Goal: Communication & Community: Answer question/provide support

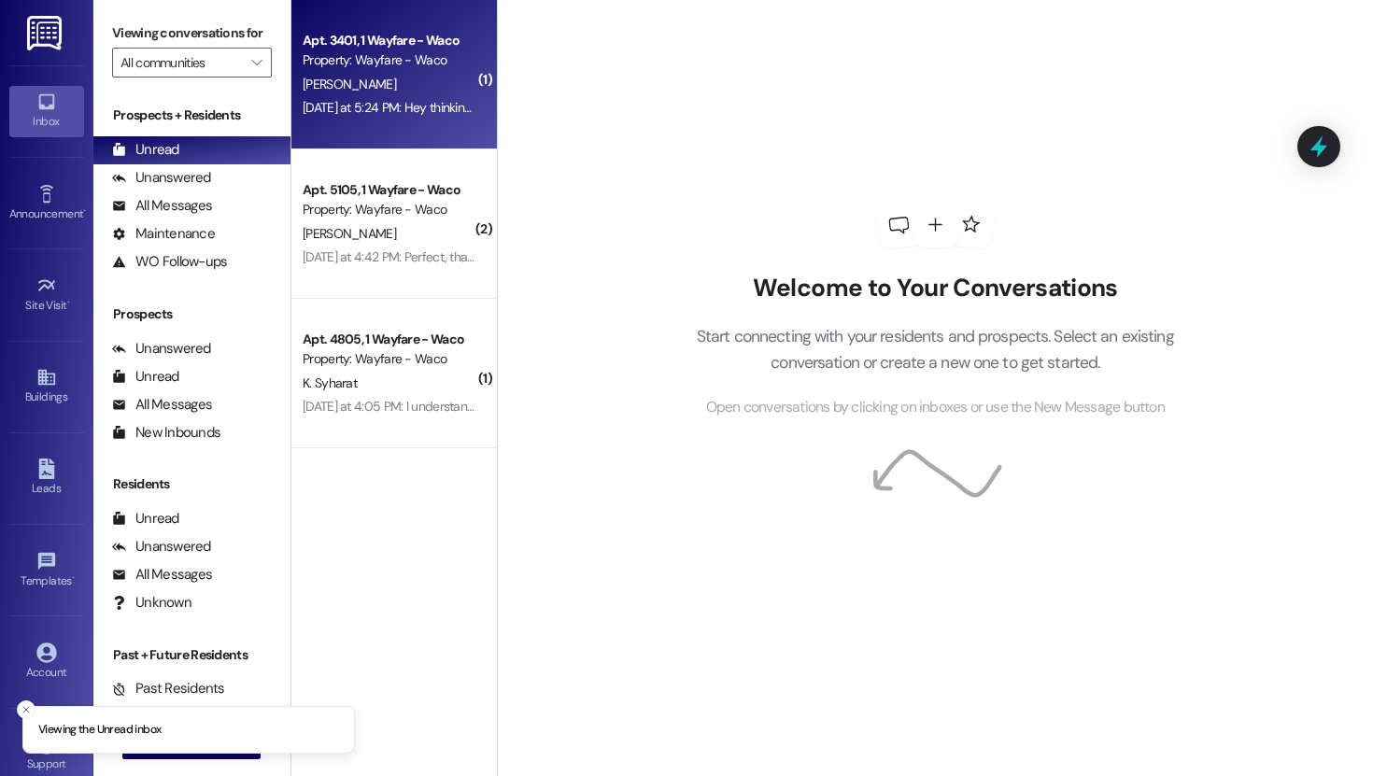
click at [414, 105] on div "[DATE] at 5:24 PM: Hey thinking about getting a dog soon. How much is it per mo…" at bounding box center [548, 107] width 491 height 17
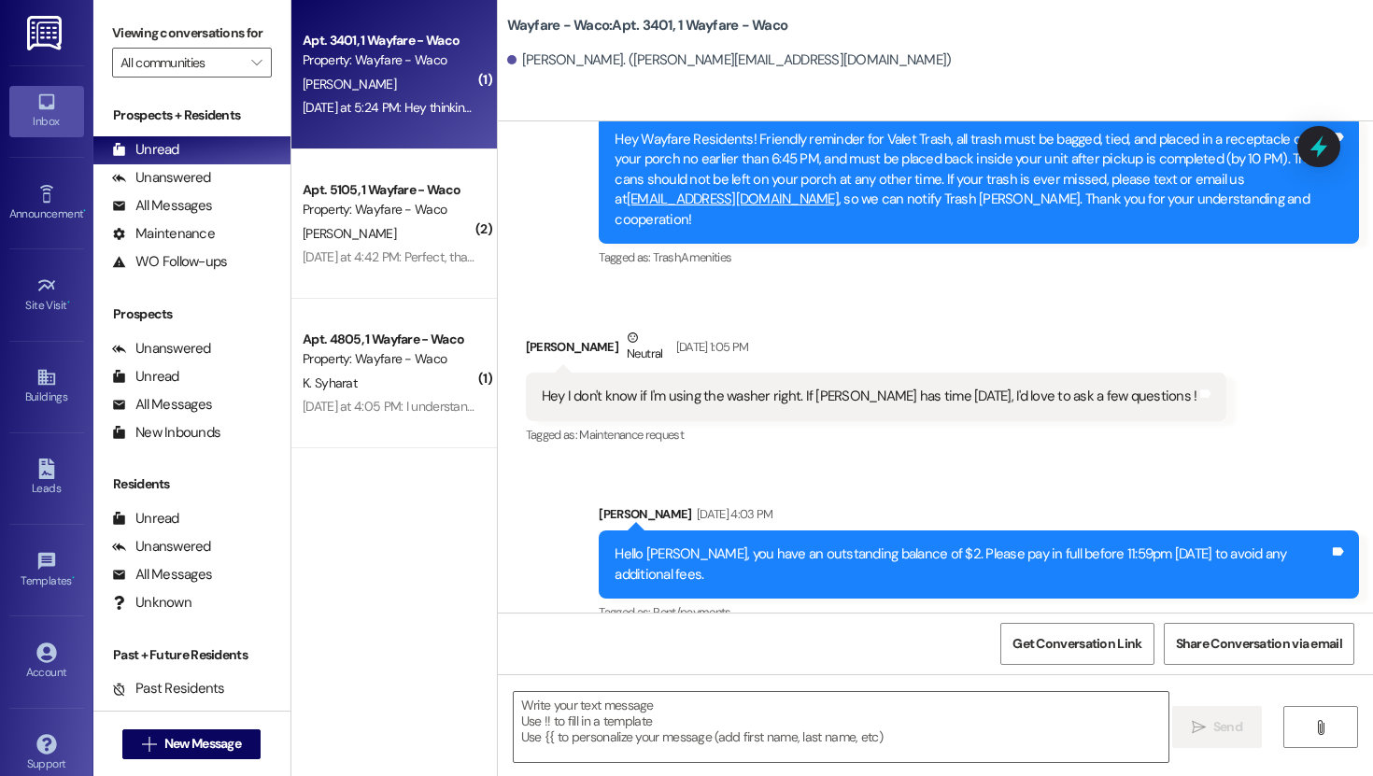
scroll to position [3880, 0]
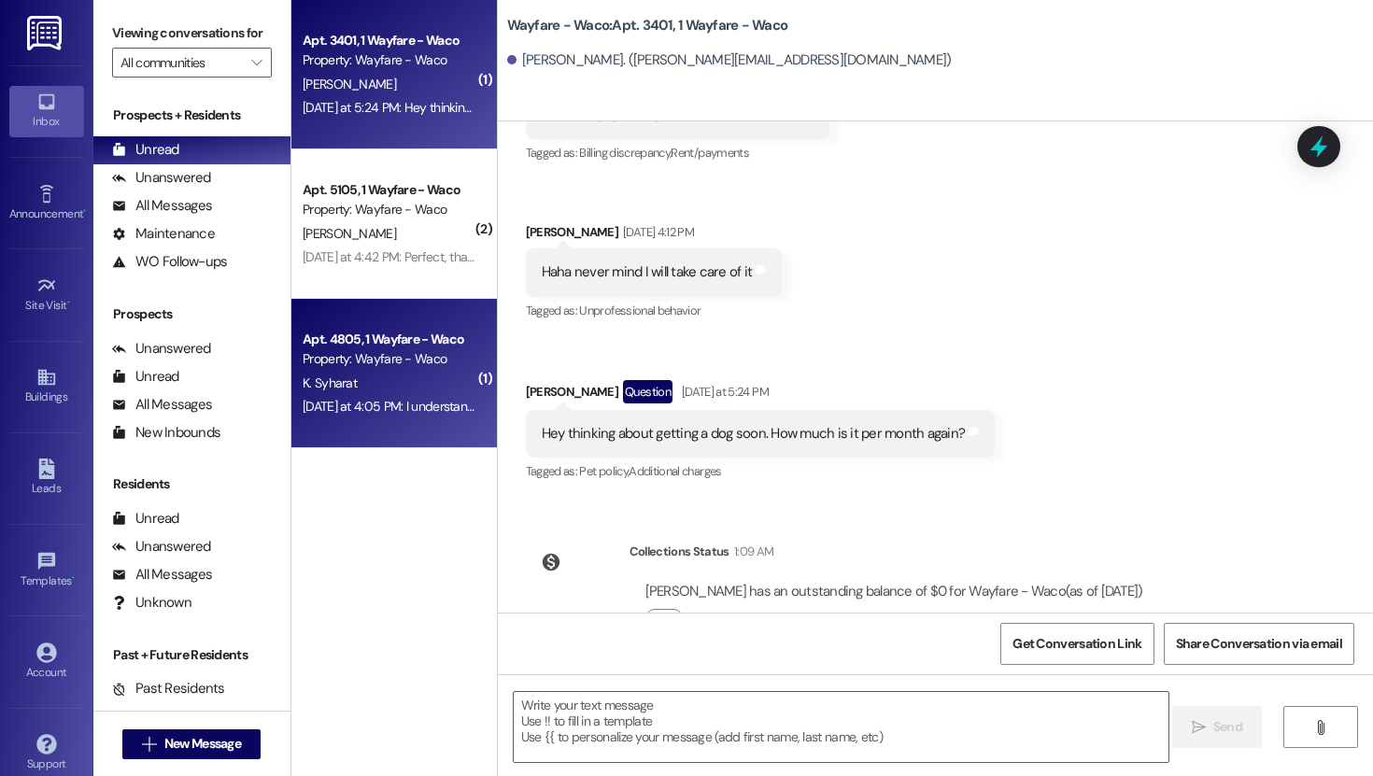
click at [394, 344] on div "Apt. 4805, 1 Wayfare - Waco" at bounding box center [389, 340] width 173 height 20
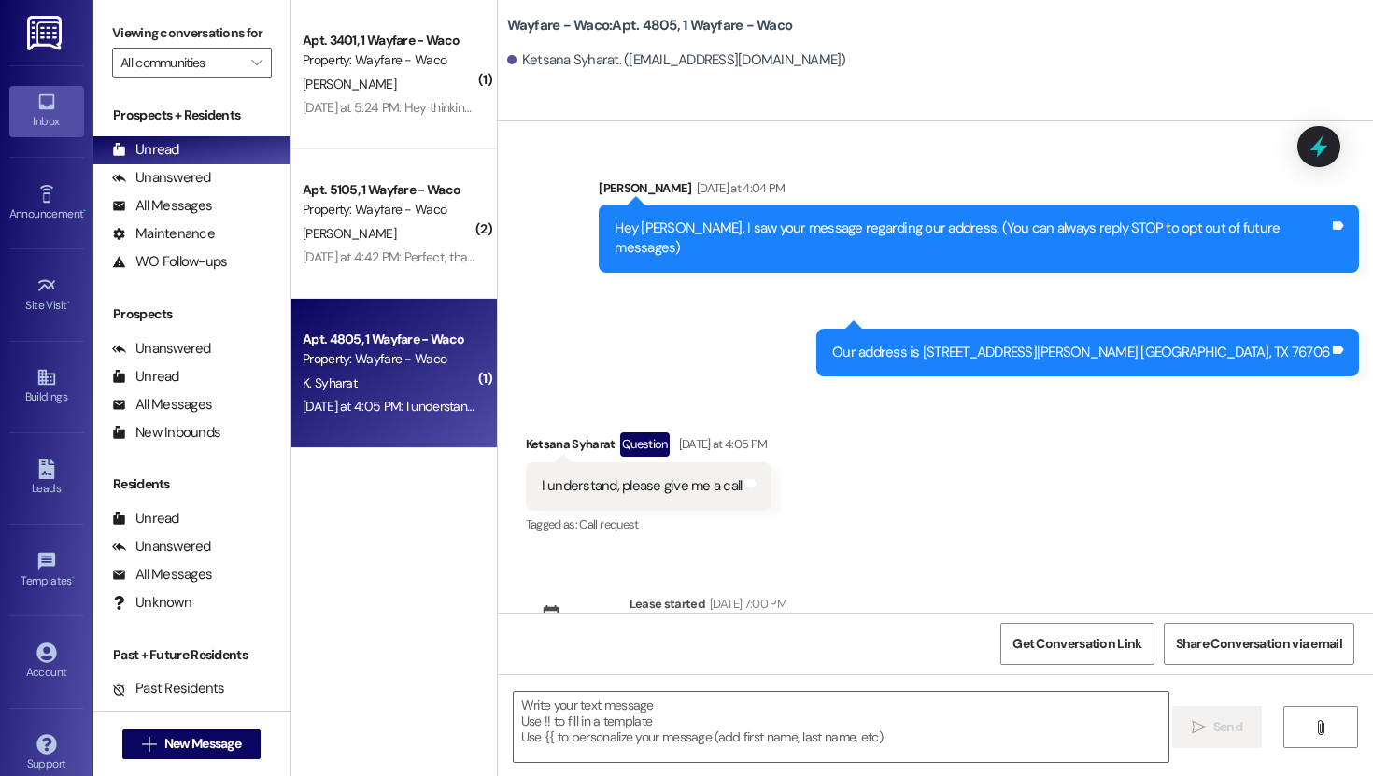
scroll to position [30, 0]
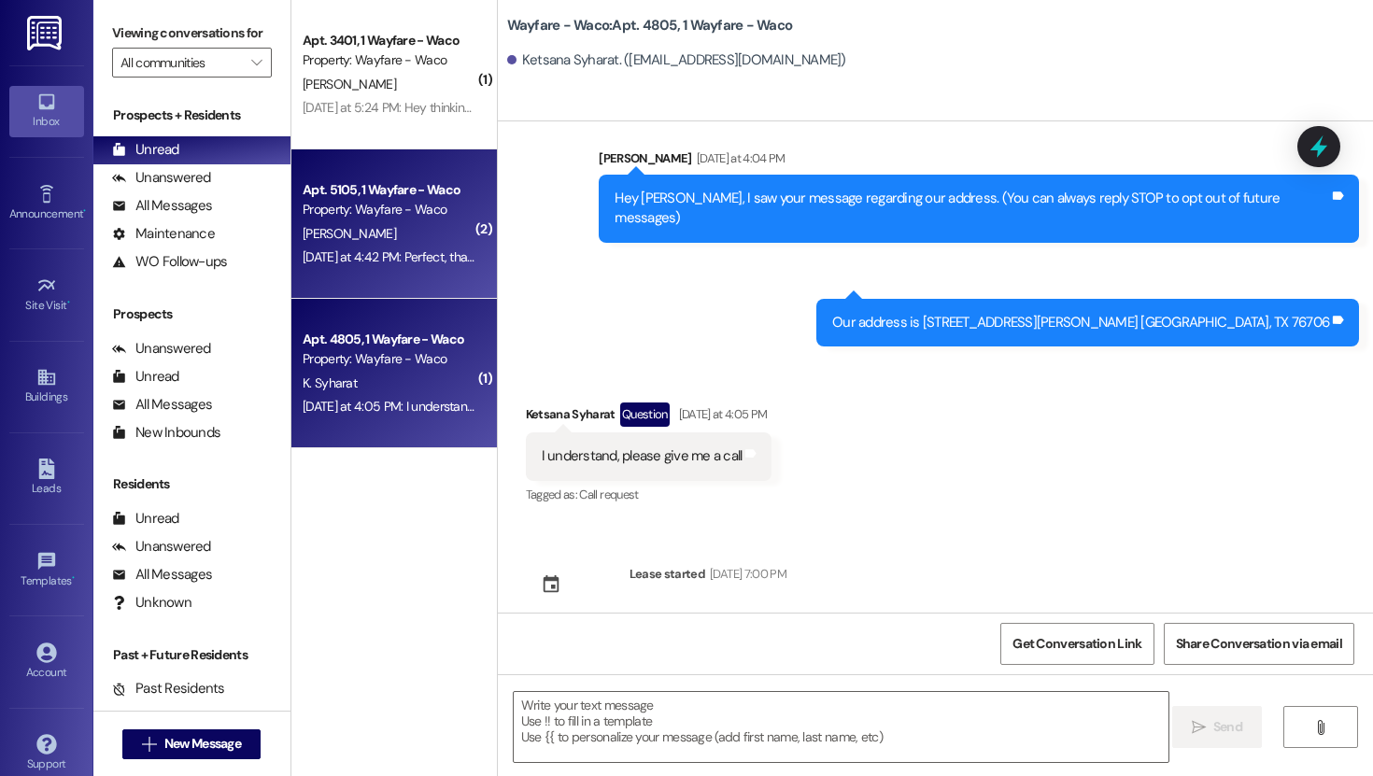
click at [380, 222] on div "[PERSON_NAME]" at bounding box center [389, 233] width 176 height 23
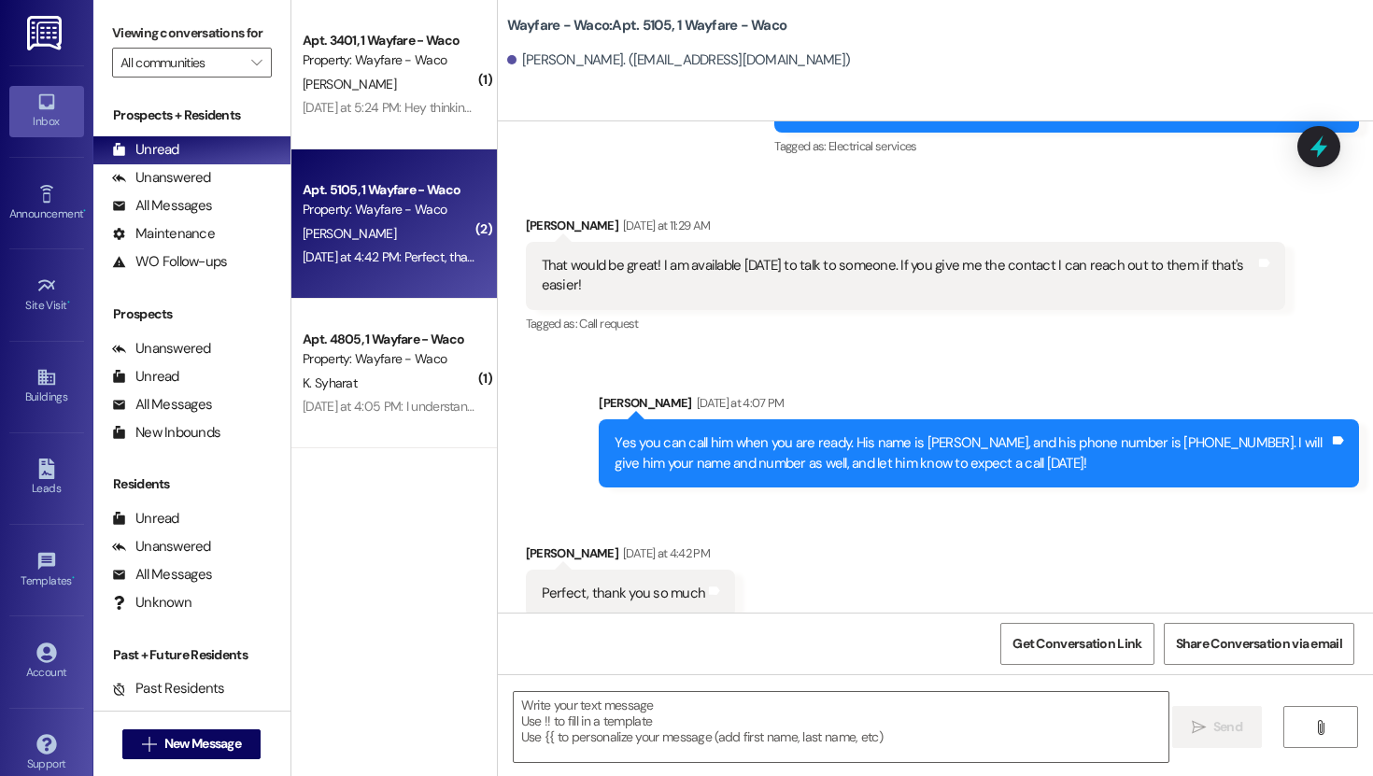
scroll to position [1378, 0]
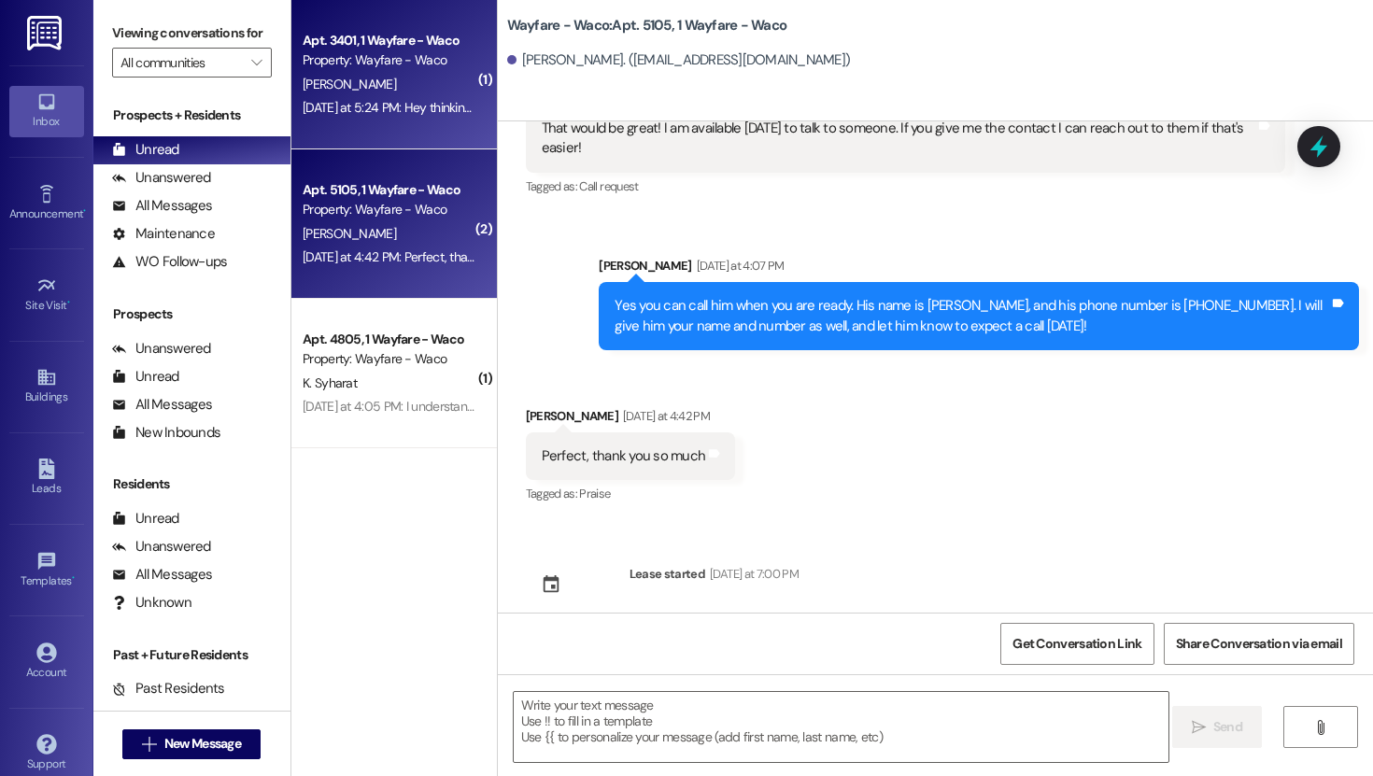
click at [389, 122] on div "Apt. 3401, 1 Wayfare - Waco Property: Wayfare - Waco [PERSON_NAME] [DATE] at 5:…" at bounding box center [393, 74] width 205 height 149
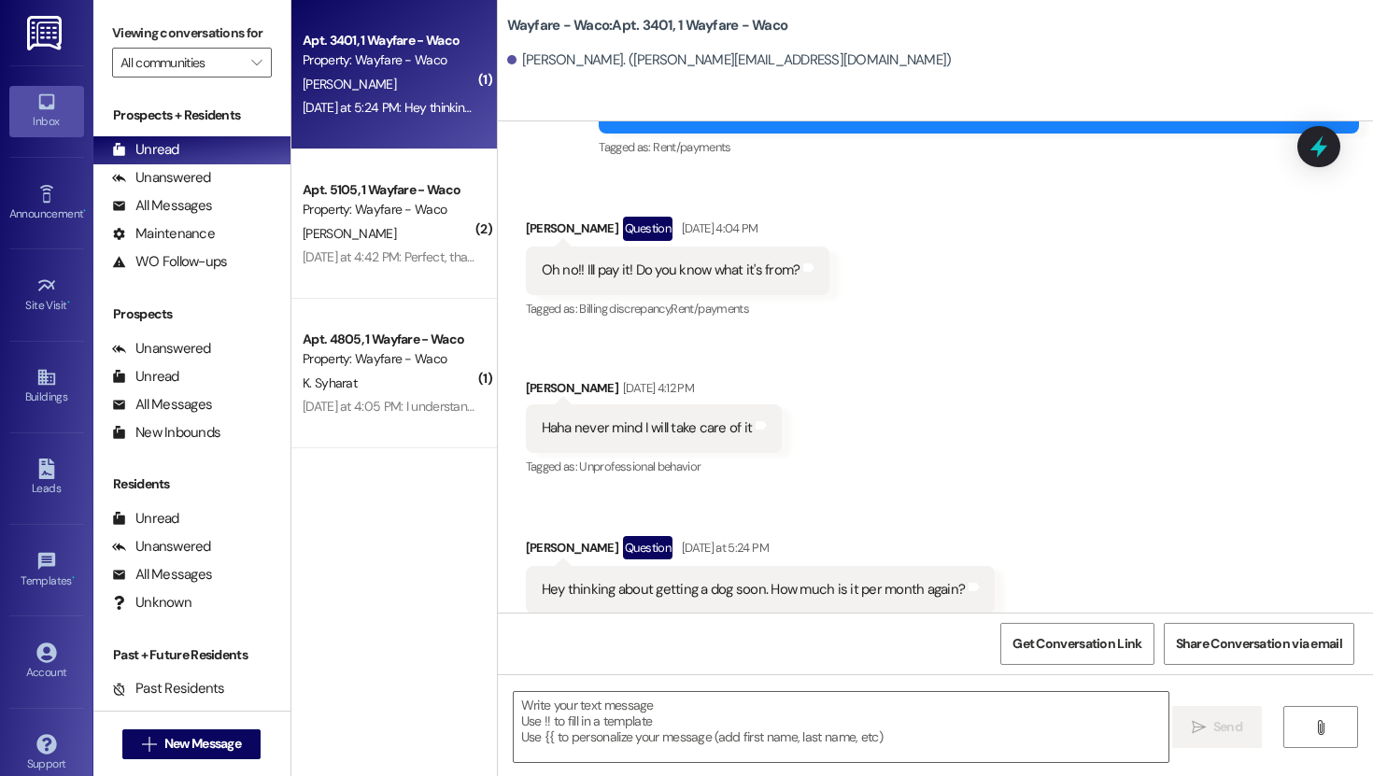
scroll to position [3880, 0]
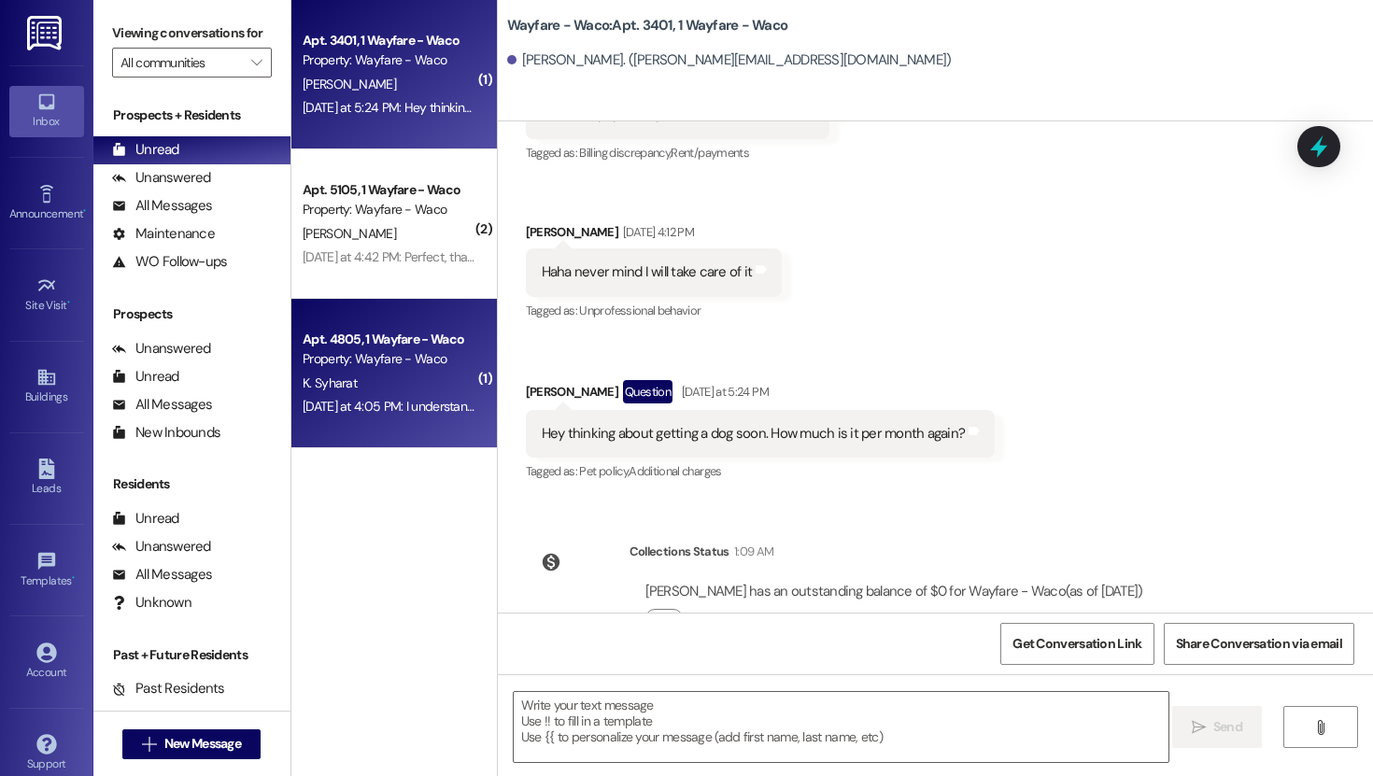
click at [387, 385] on div "K. Syharat" at bounding box center [389, 383] width 176 height 23
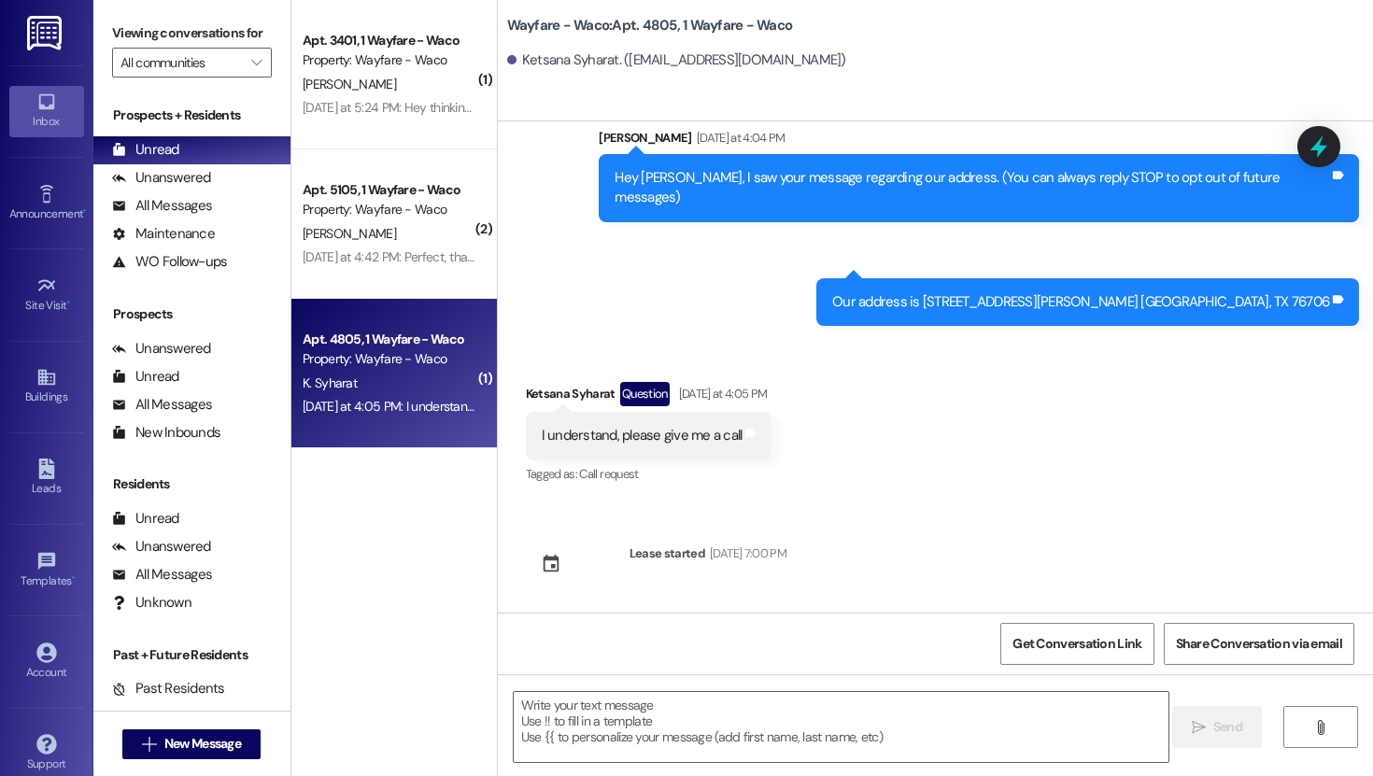
scroll to position [30, 0]
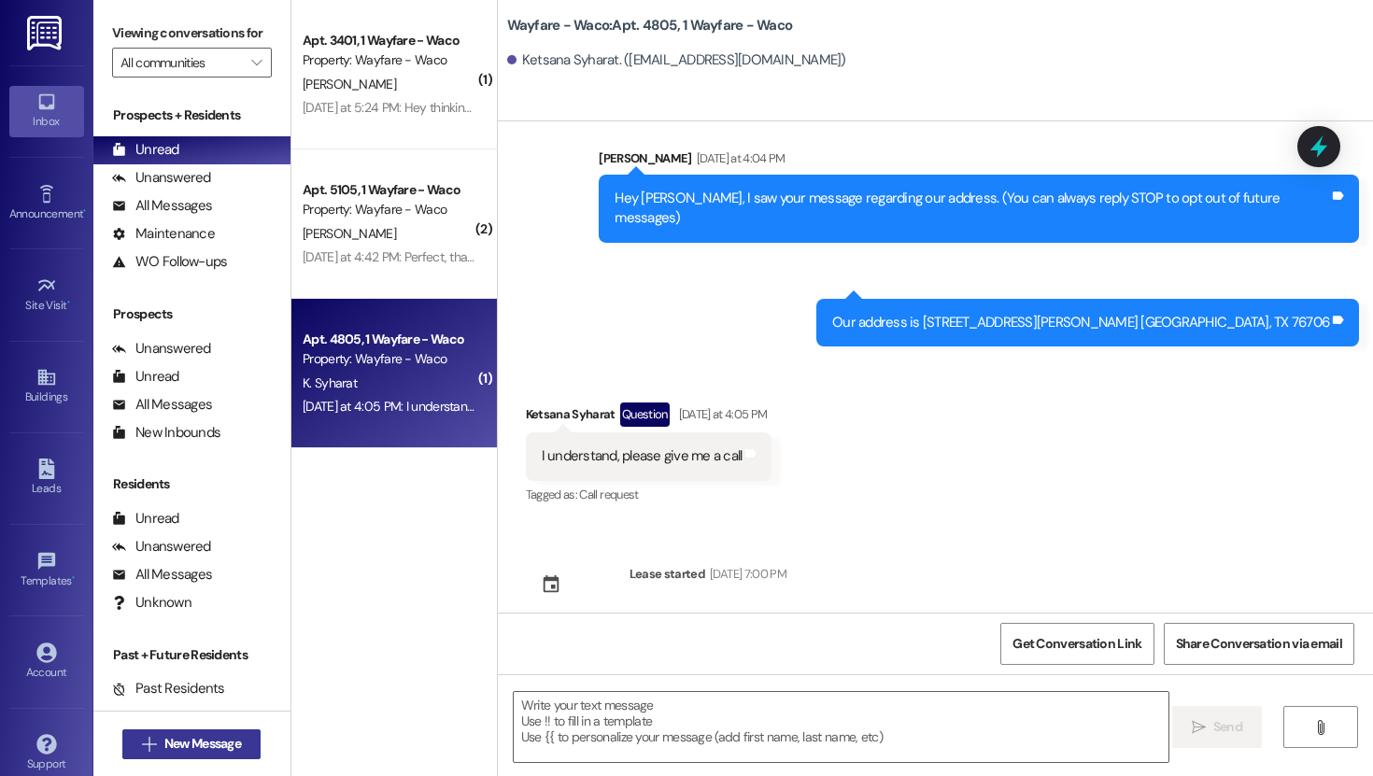
click at [209, 739] on span "New Message" at bounding box center [202, 744] width 77 height 20
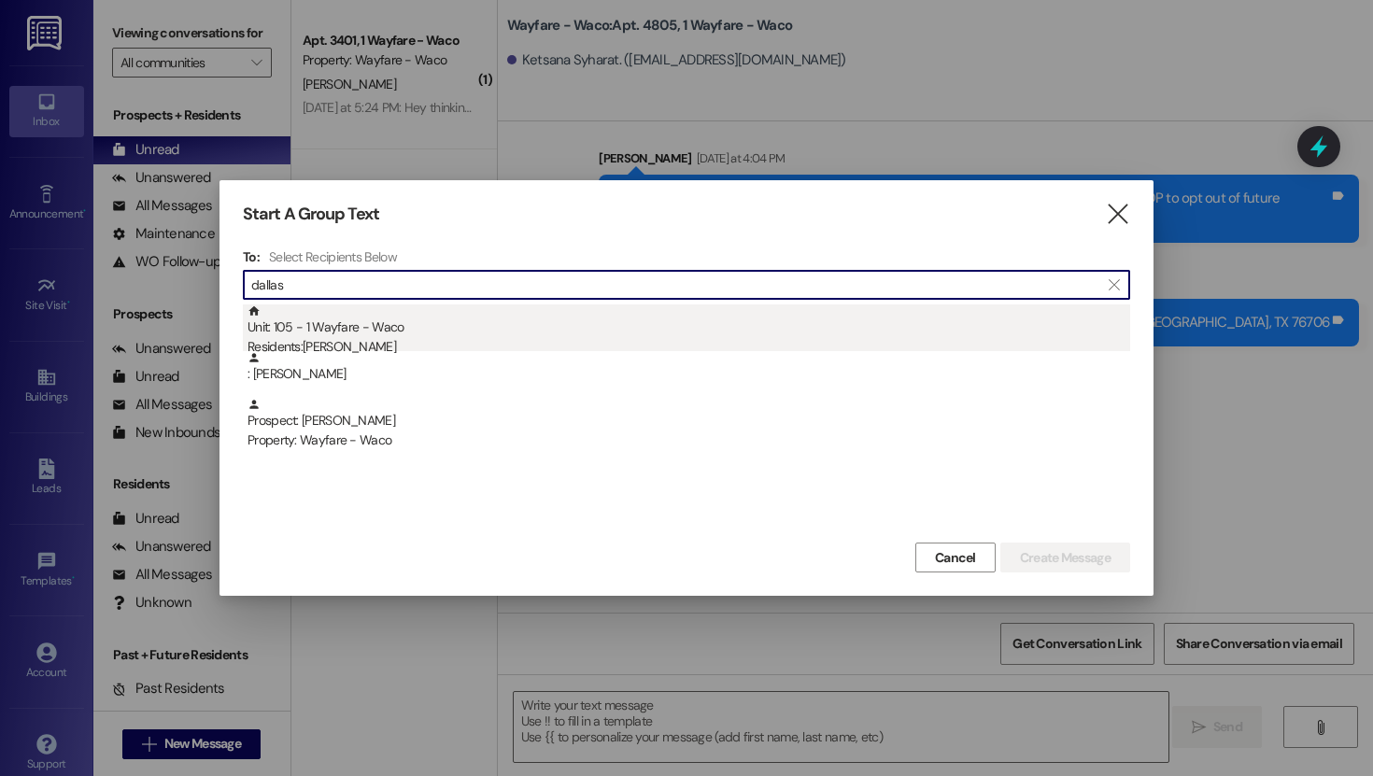
type input "dallas"
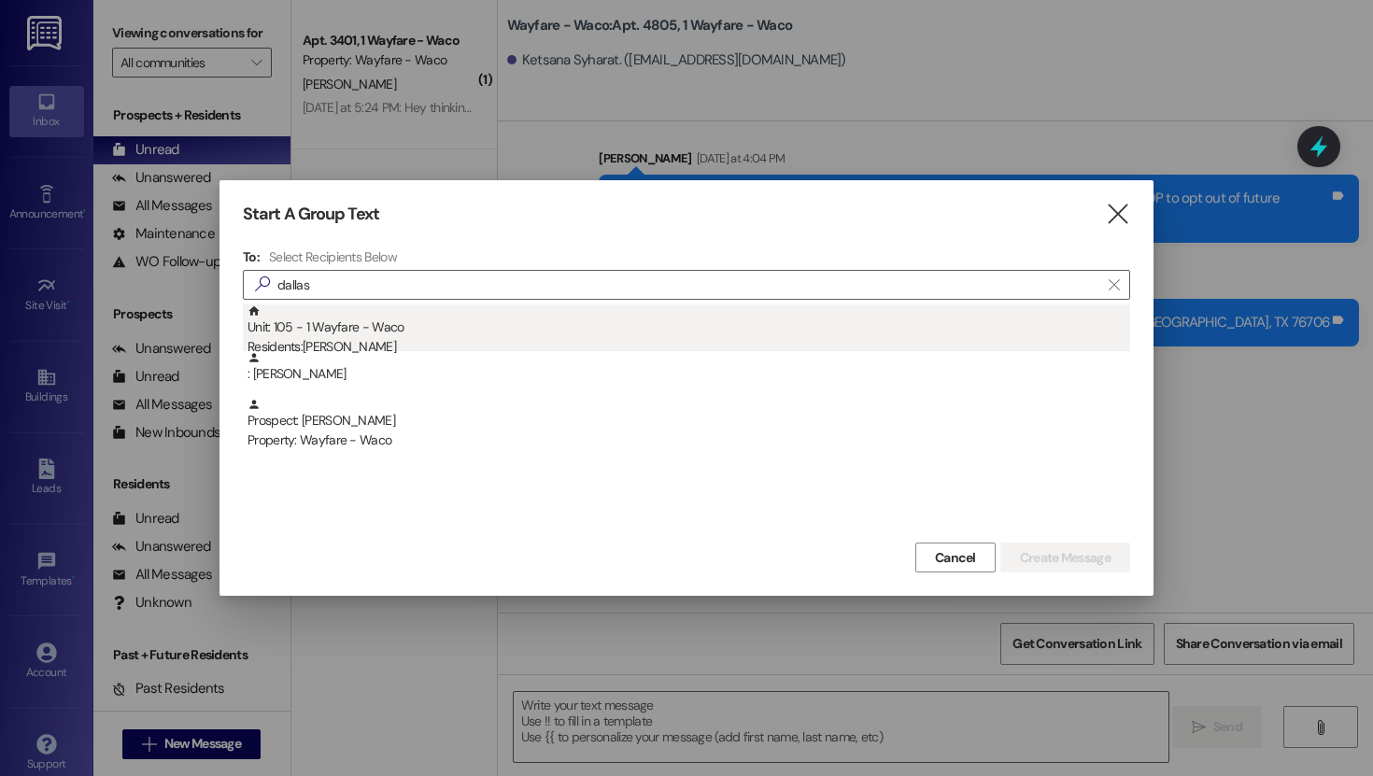
click at [356, 319] on div "Unit: 105 - 1 Wayfare - Waco Residents: [PERSON_NAME]" at bounding box center [688, 330] width 882 height 53
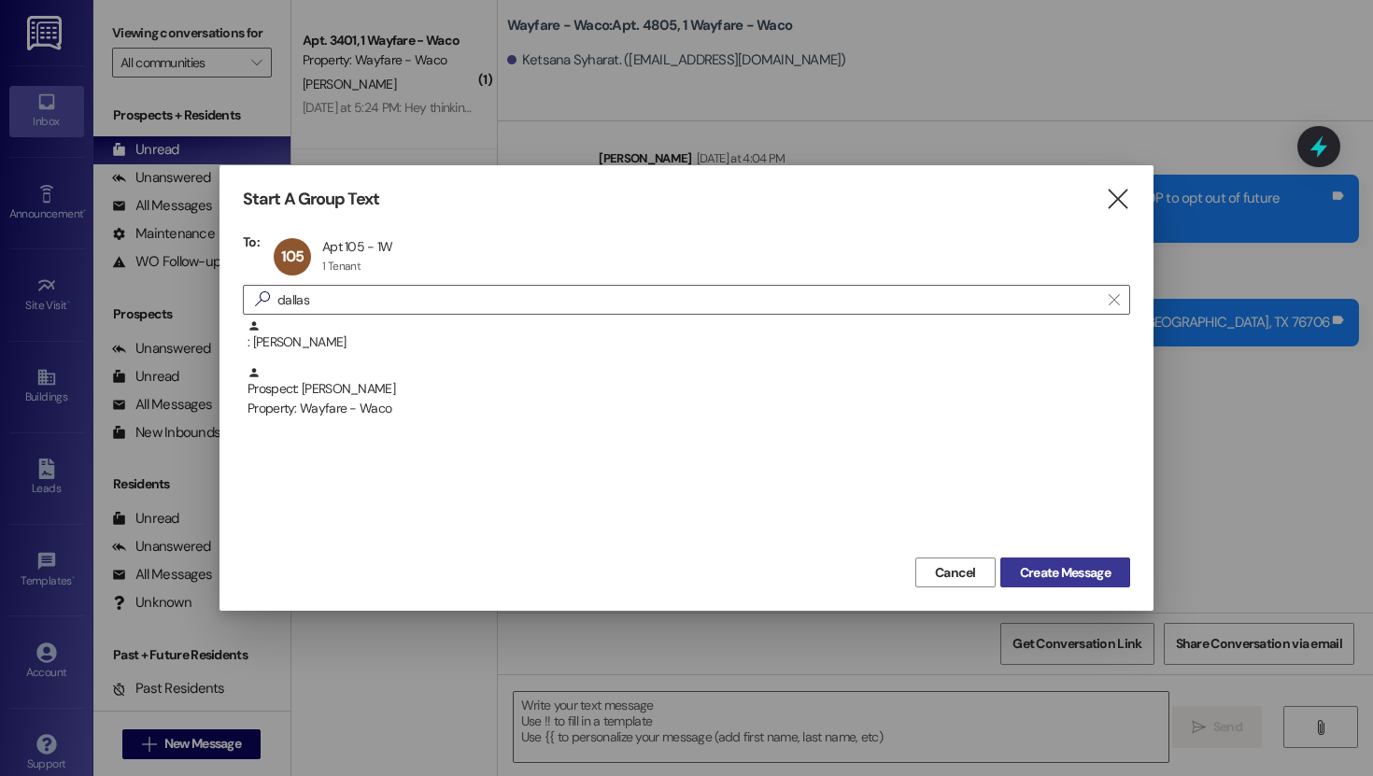
click at [1063, 571] on span "Create Message" at bounding box center [1065, 573] width 91 height 20
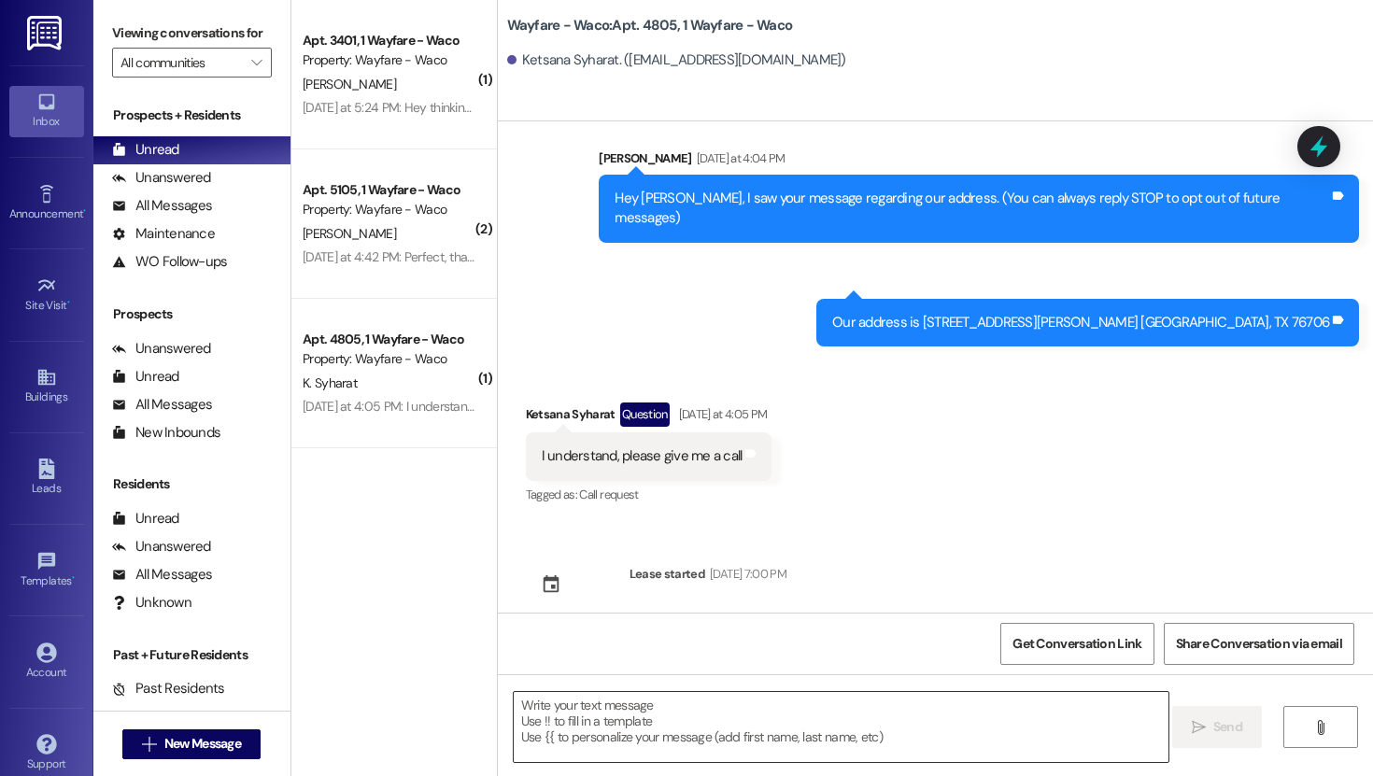
scroll to position [15578, 0]
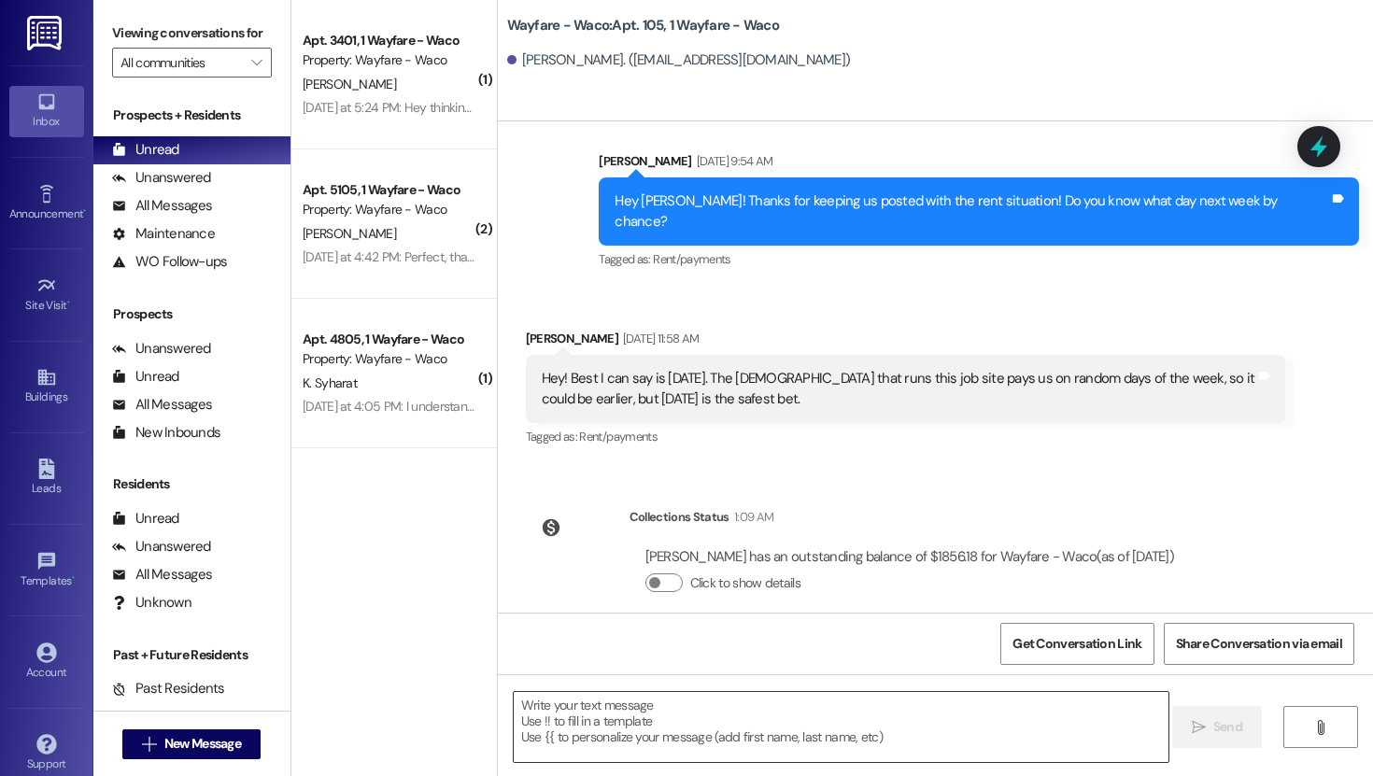
click at [682, 733] on textarea at bounding box center [841, 727] width 655 height 70
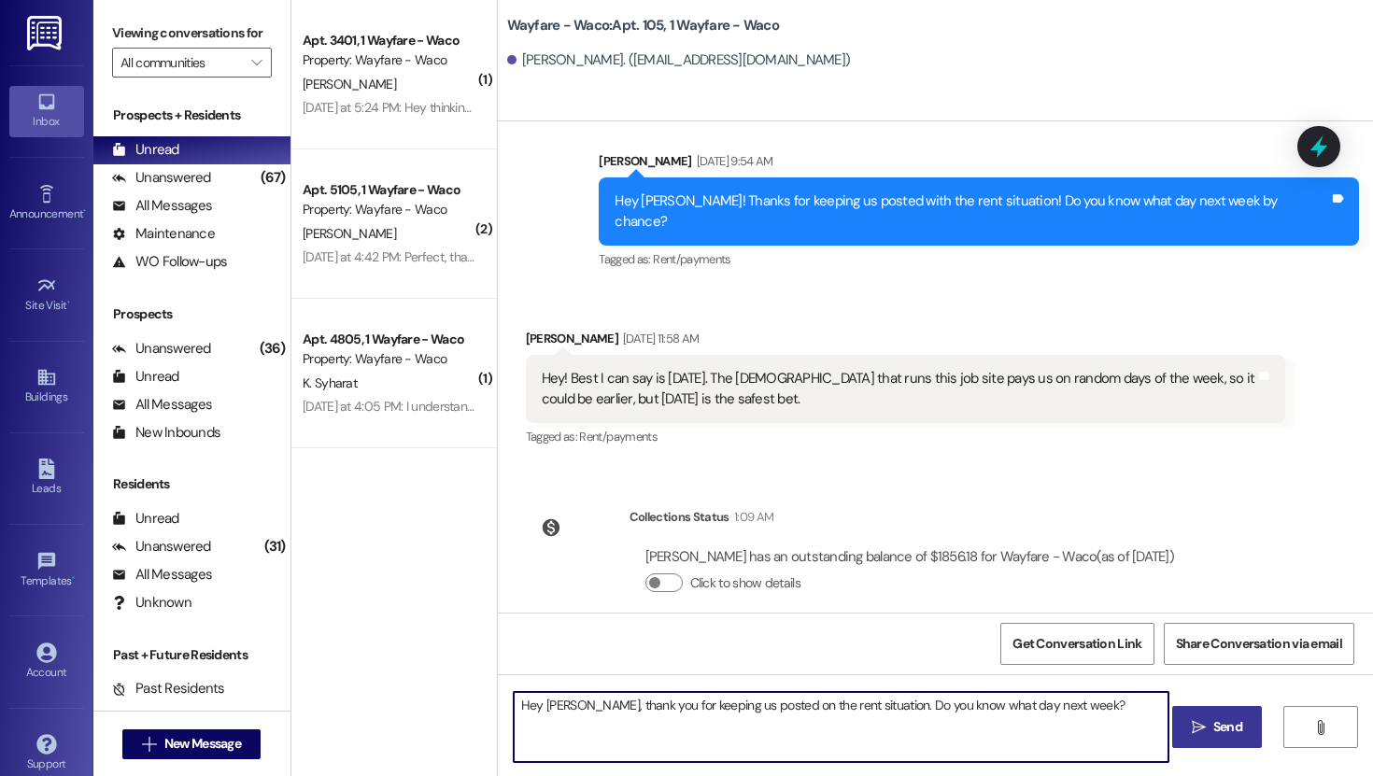
type textarea "Hey [PERSON_NAME], thank you for keeping us posted on the rent situation. Do yo…"
click at [1196, 729] on icon "" at bounding box center [1198, 727] width 14 height 15
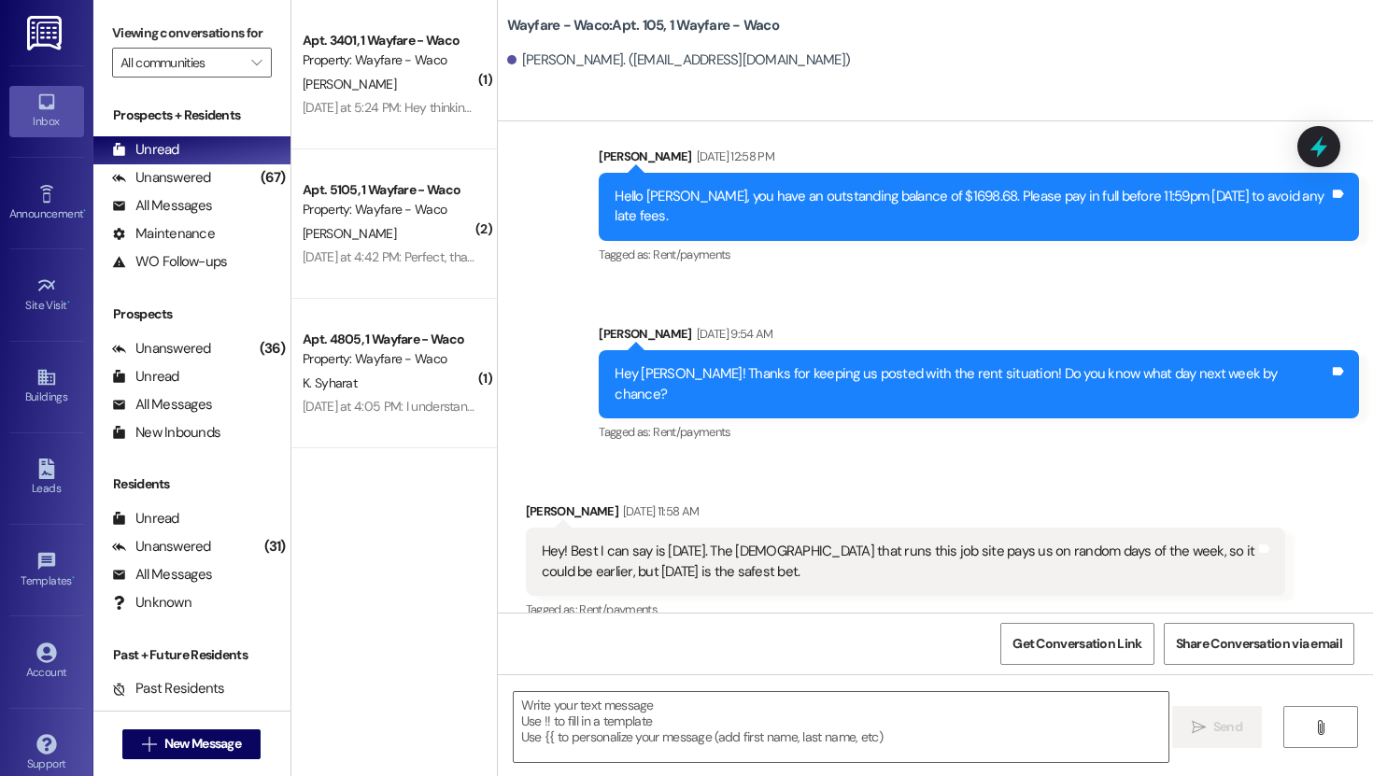
scroll to position [15709, 0]
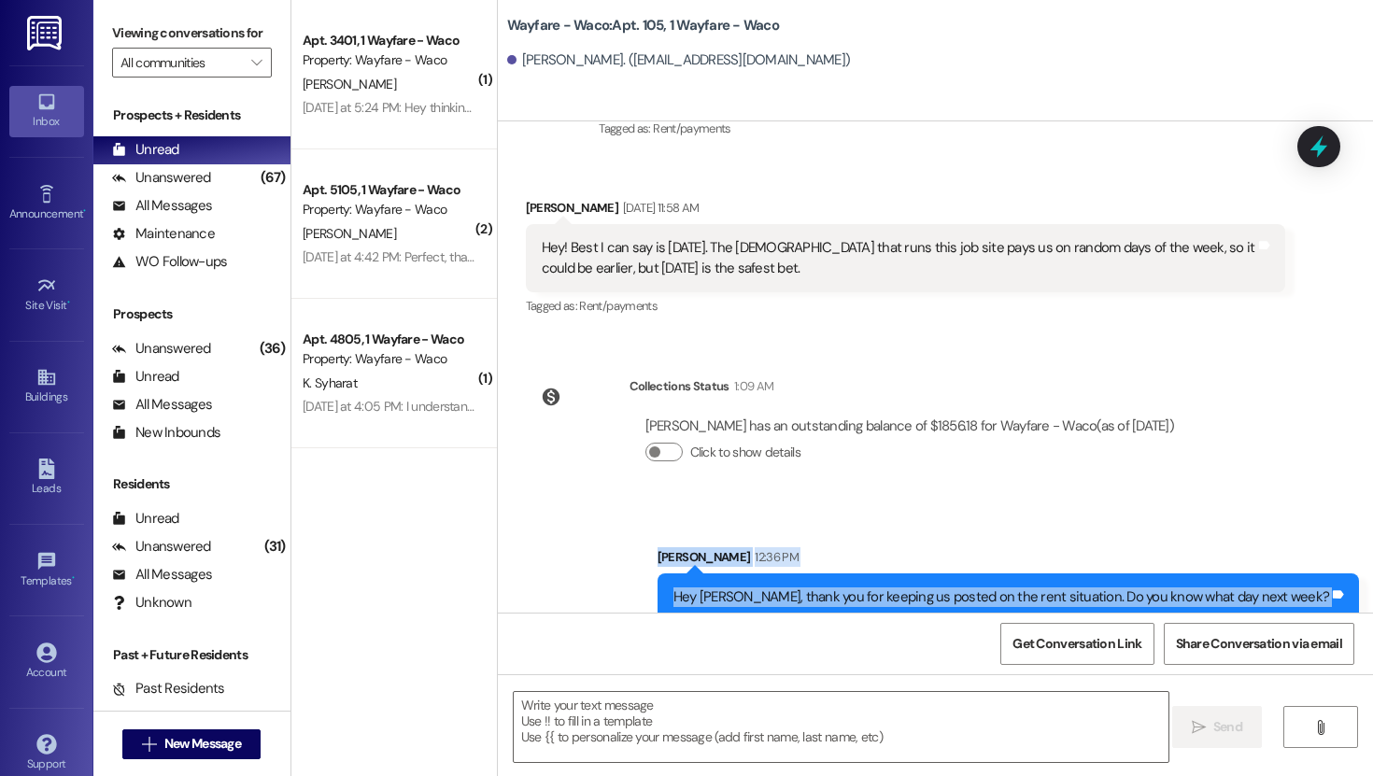
drag, startPoint x: 715, startPoint y: 507, endPoint x: 1000, endPoint y: 620, distance: 306.4
click at [1000, 620] on div "Sent via SMS [PERSON_NAME] [DATE] 2:31 PM Hey [GEOGRAPHIC_DATA], we received yo…" at bounding box center [935, 509] width 875 height 776
copy div "[PERSON_NAME] 12:36 PM Hey [PERSON_NAME], thank you for keeping us posted on th…"
click at [1083, 505] on div "Sent via SMS [PERSON_NAME] 12:36 PM Hey [GEOGRAPHIC_DATA], thank you for keepin…" at bounding box center [935, 570] width 875 height 130
